Goal: Transaction & Acquisition: Purchase product/service

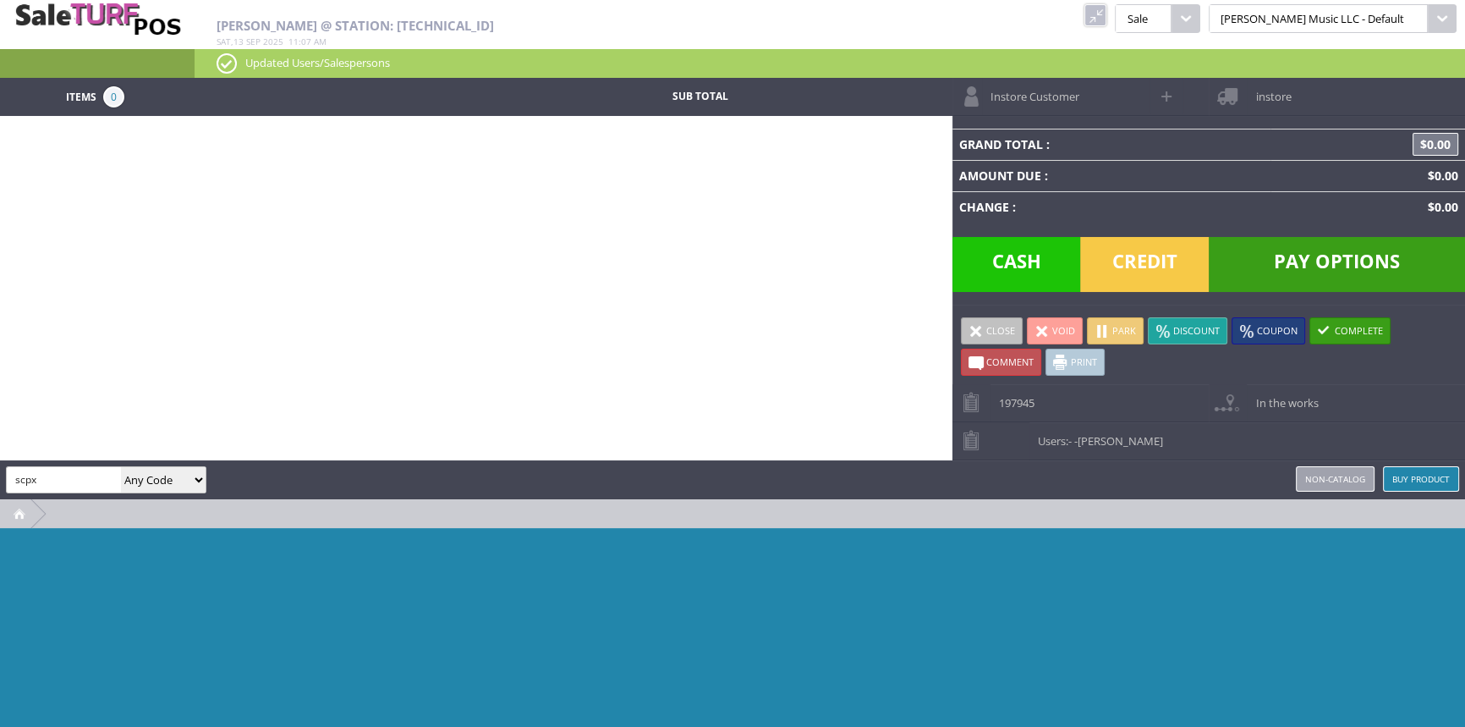
type input "scpx"
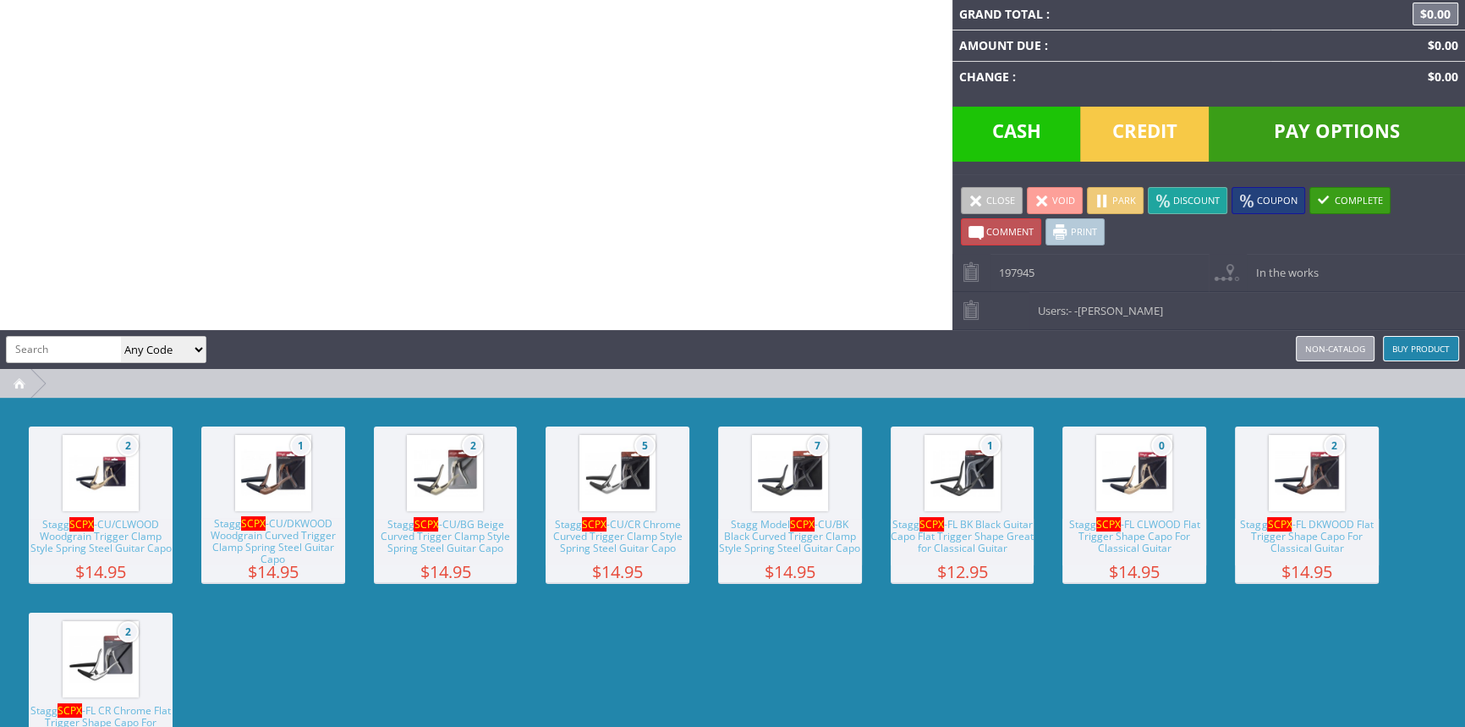
scroll to position [200, 0]
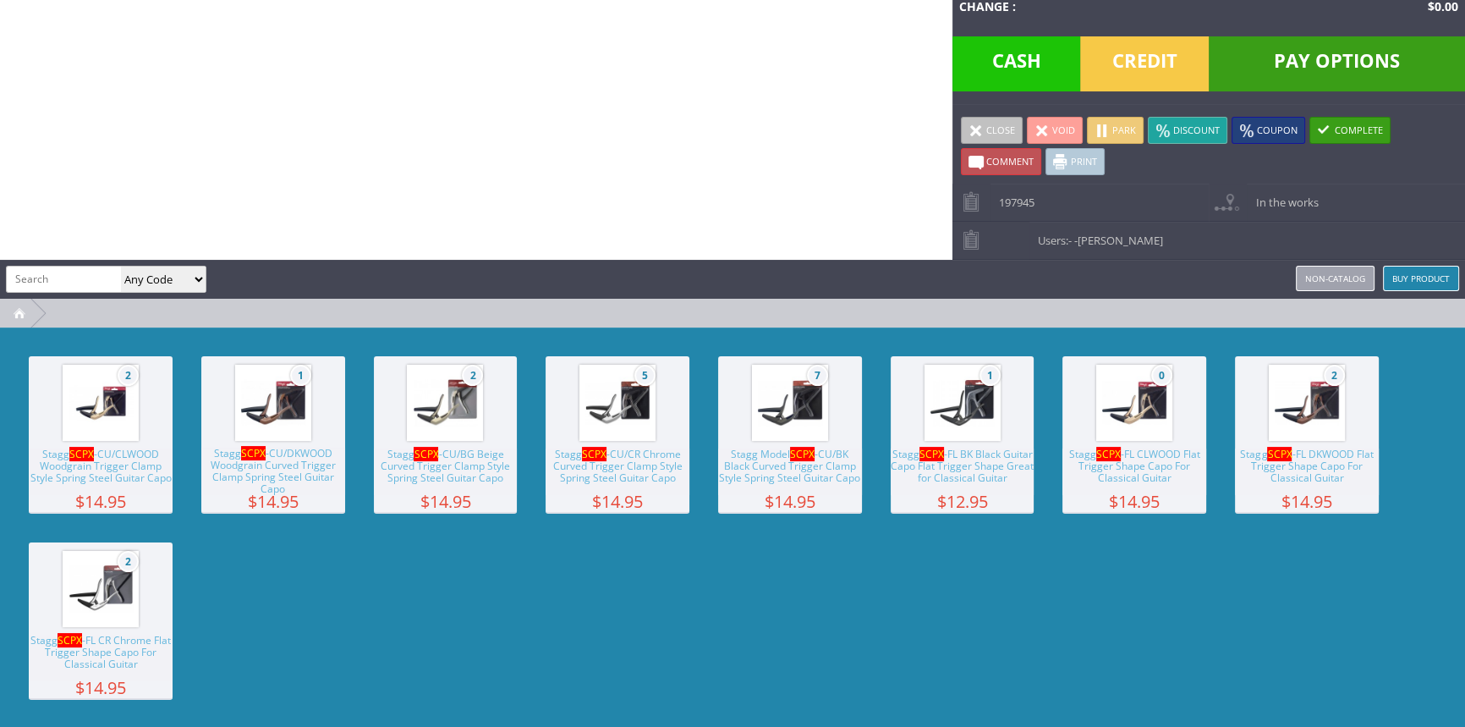
click at [945, 452] on span "Stagg SCPX -FL BK Black Guitar Capo Flat Trigger Shape Great for Classical Guit…" at bounding box center [963, 471] width 144 height 47
drag, startPoint x: 980, startPoint y: 446, endPoint x: 981, endPoint y: 428, distance: 17.8
click at [982, 448] on span "Stagg SCPX -FL BK Black Guitar Capo Flat Trigger Shape Great for Classical Guit…" at bounding box center [963, 471] width 144 height 47
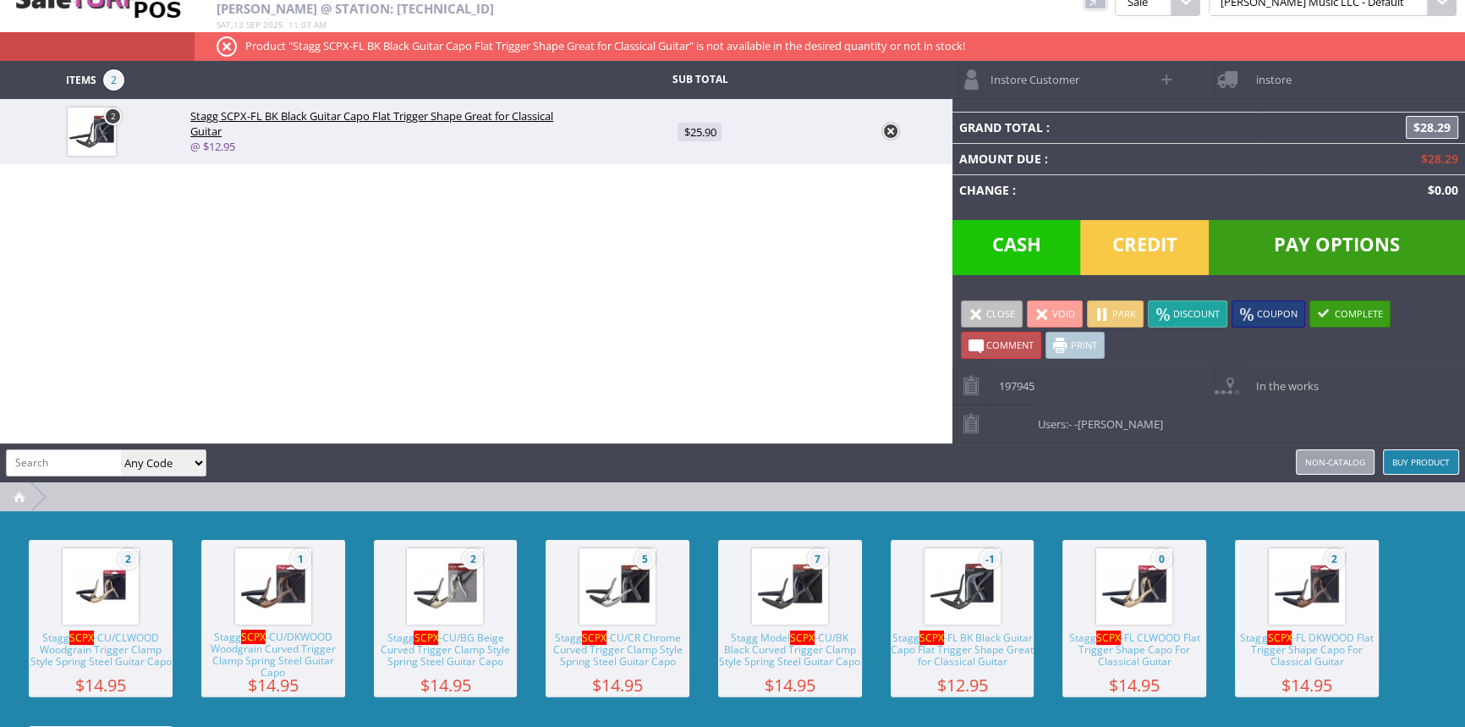
scroll to position [0, 0]
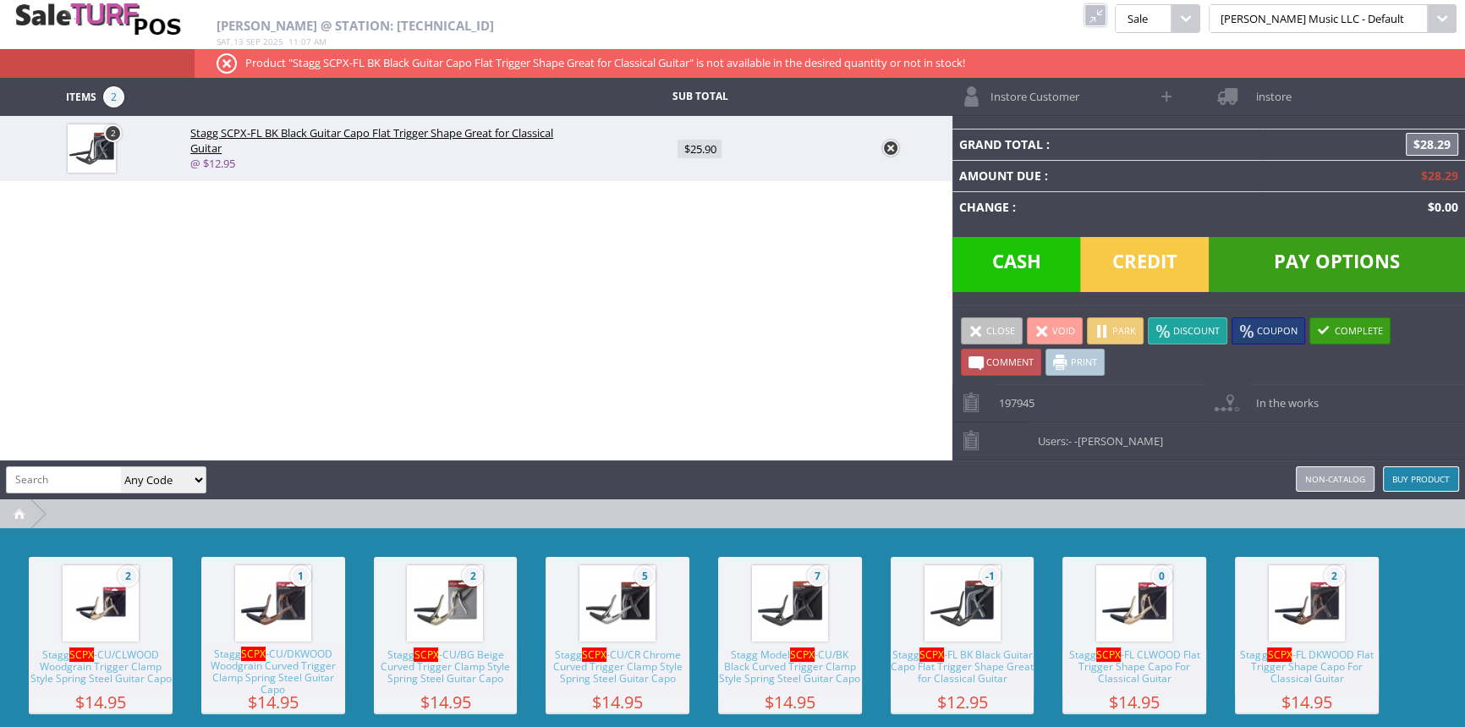
click at [80, 142] on img at bounding box center [92, 148] width 48 height 48
type input "2"
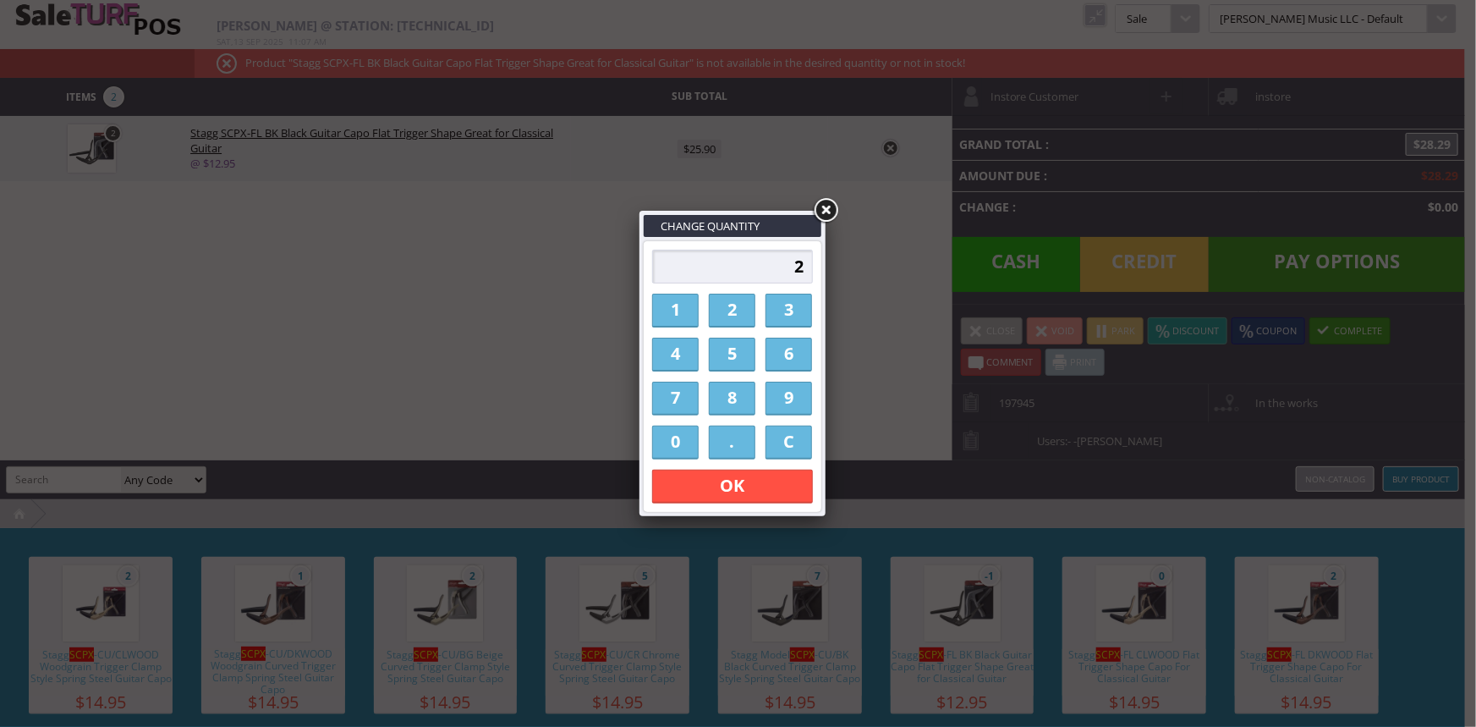
click at [804, 268] on input "2" at bounding box center [732, 267] width 161 height 34
click at [662, 305] on link "1" at bounding box center [675, 311] width 47 height 34
type input "1"
click at [761, 482] on link "OK" at bounding box center [732, 487] width 161 height 34
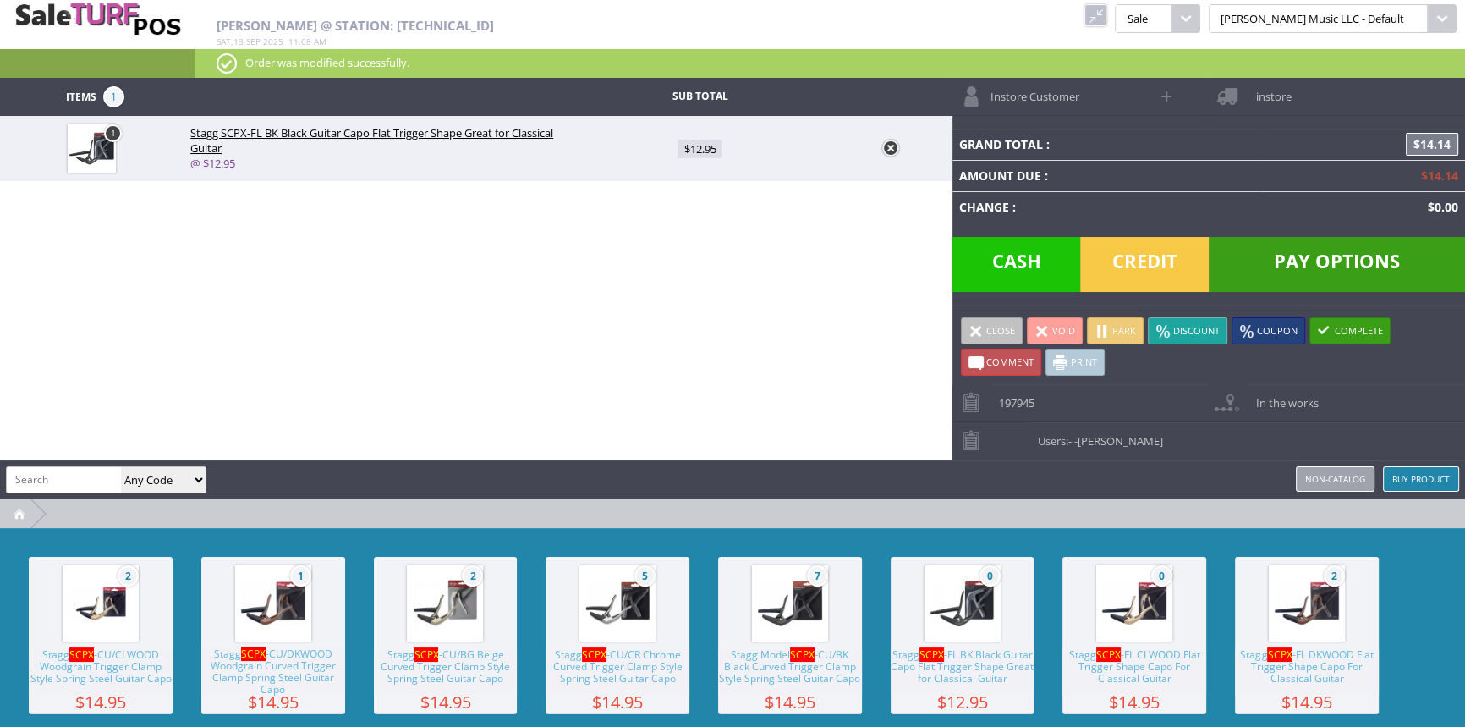
click at [1167, 270] on span "Credit" at bounding box center [1144, 264] width 129 height 55
